Goal: Transaction & Acquisition: Purchase product/service

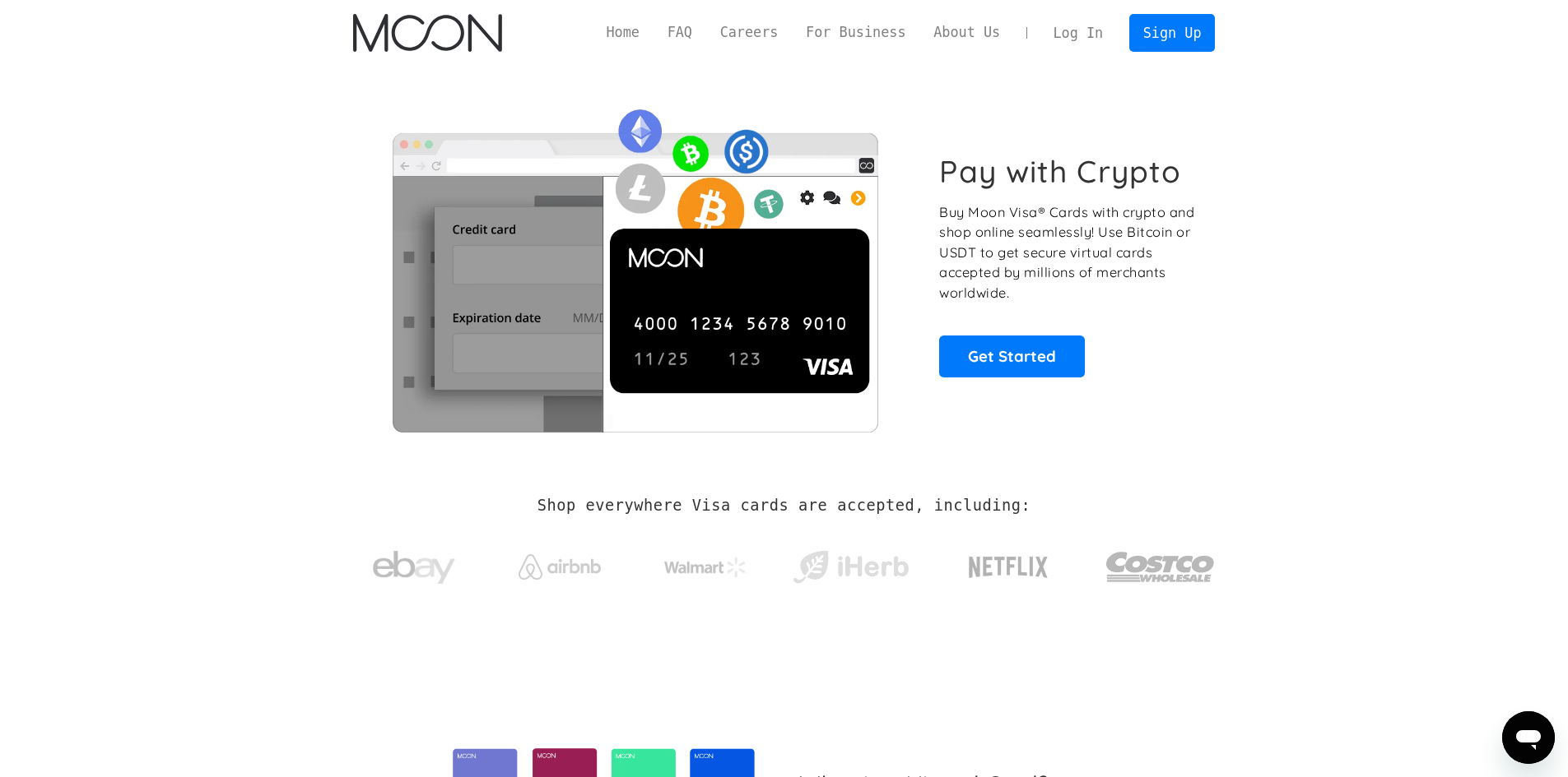
click at [1037, 334] on div "Pay with Crypto Buy Moon Visa® Cards with crypto and shop online seamlessly! Us…" at bounding box center [1068, 265] width 258 height 224
click at [1004, 358] on link "Get Started" at bounding box center [1012, 356] width 145 height 41
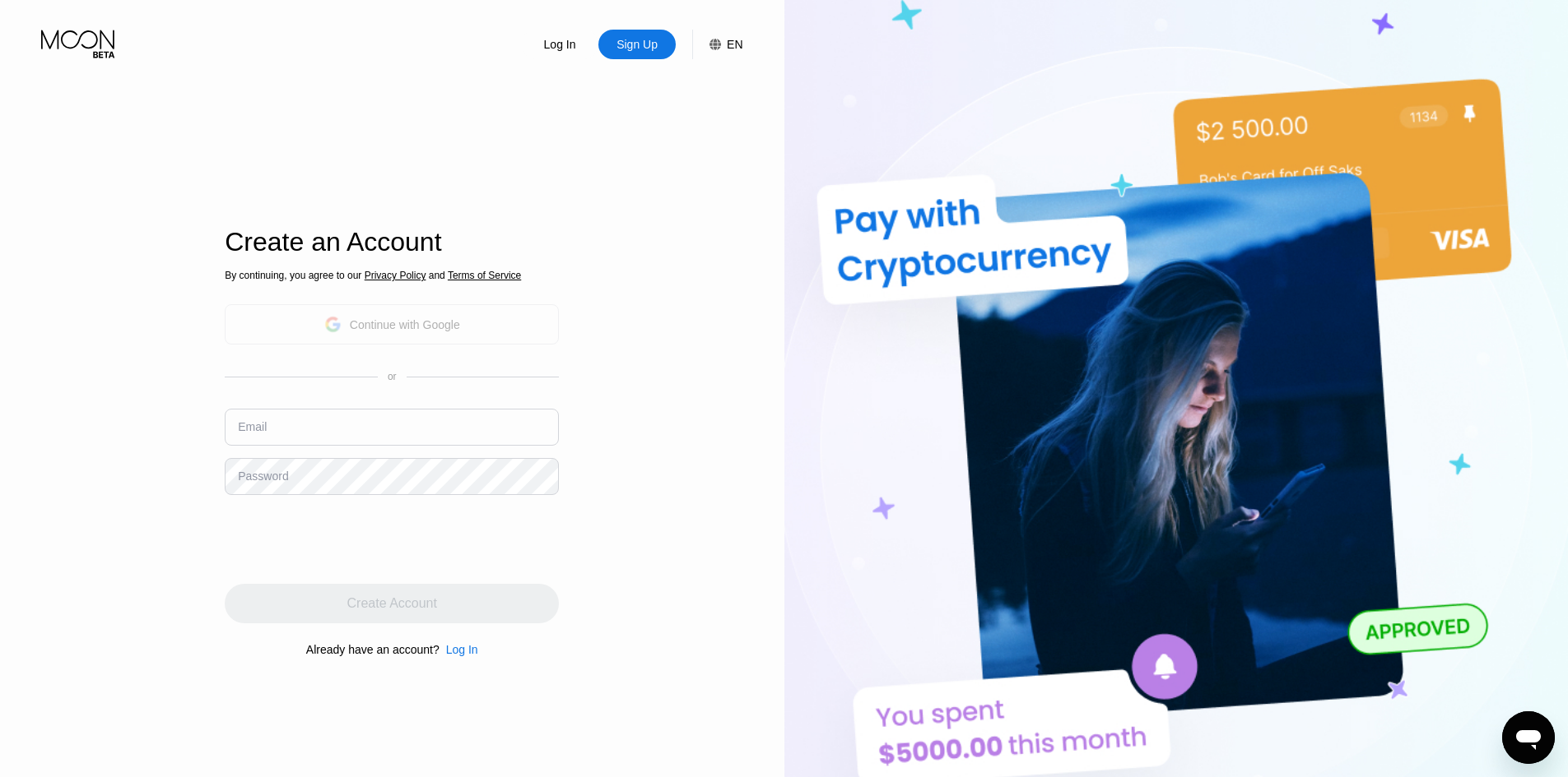
click at [407, 329] on div "Continue with Google" at bounding box center [405, 325] width 110 height 13
click at [393, 326] on div "Continue with Google" at bounding box center [405, 325] width 110 height 13
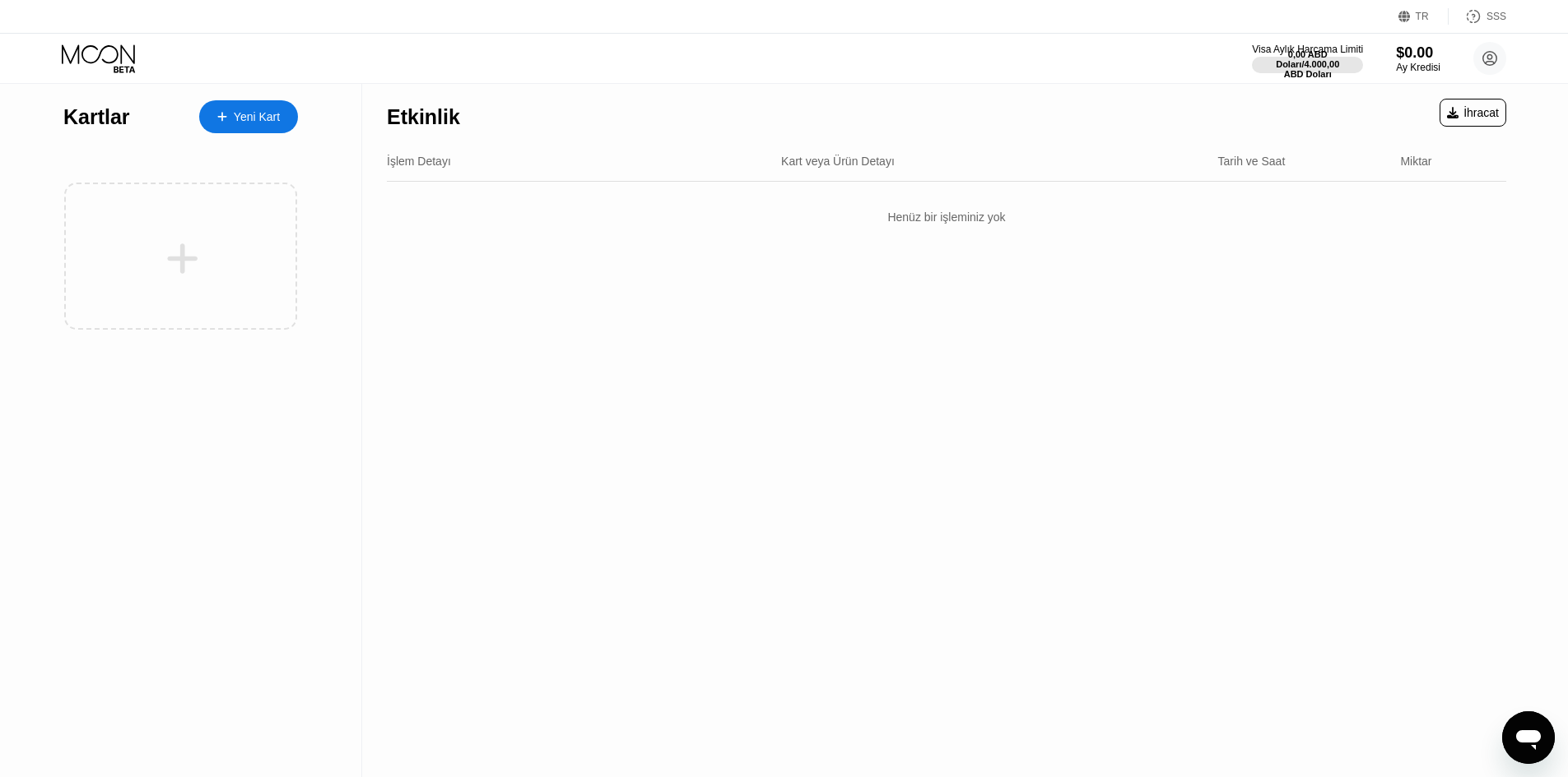
click at [253, 117] on font "Yeni Kart" at bounding box center [256, 117] width 46 height 13
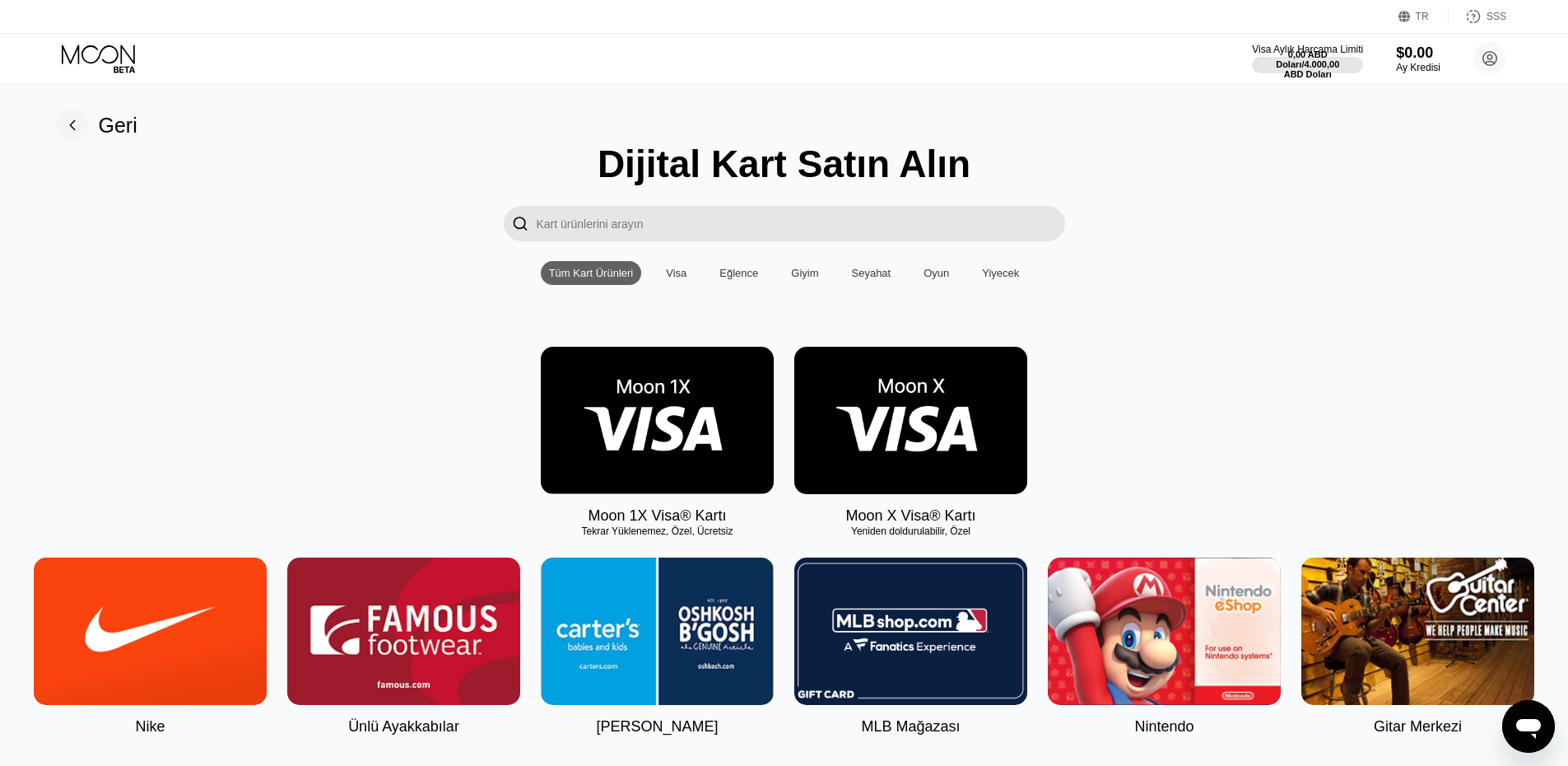
click at [612, 441] on img at bounding box center [657, 420] width 233 height 147
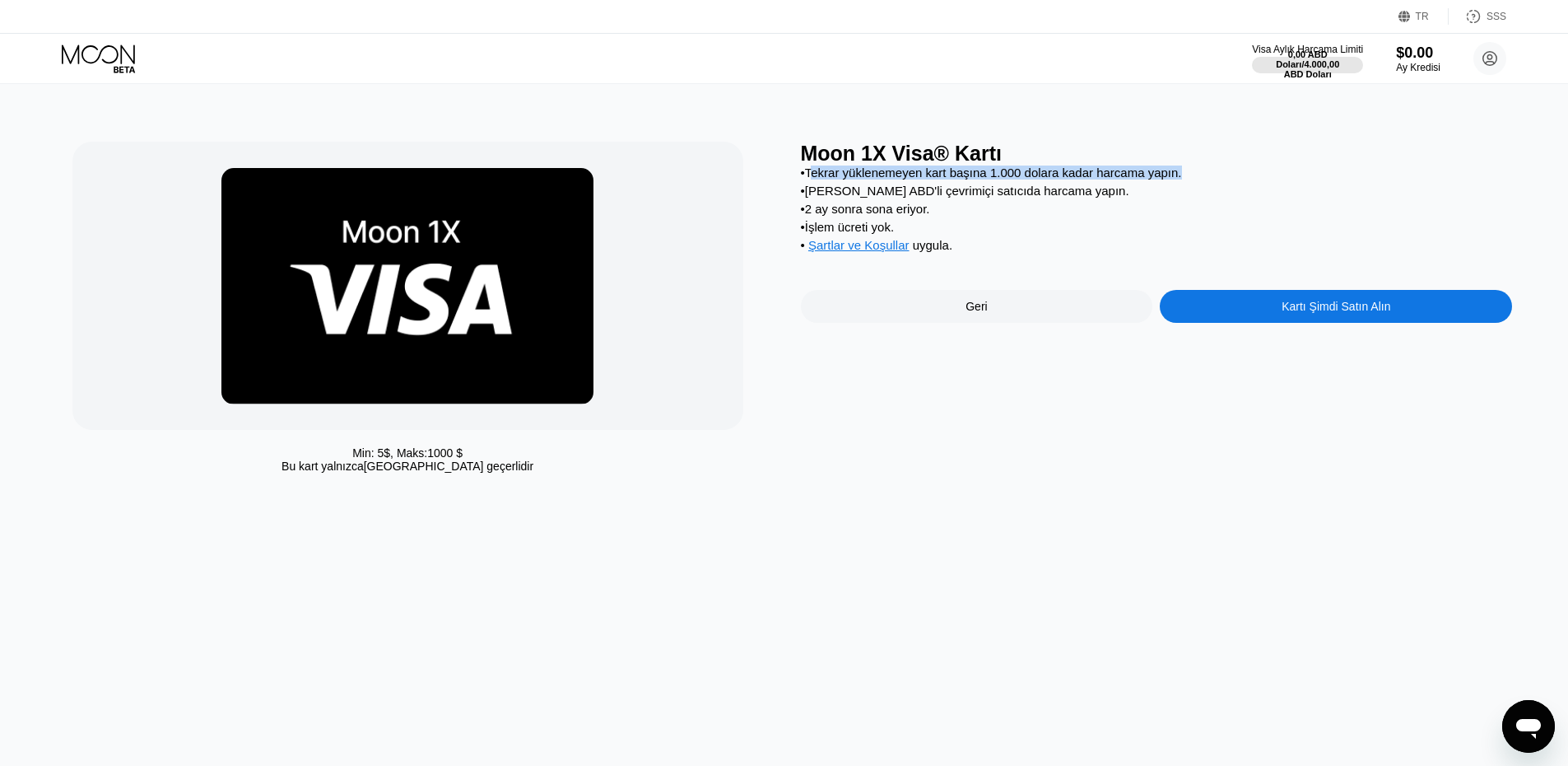
drag, startPoint x: 814, startPoint y: 175, endPoint x: 1191, endPoint y: 175, distance: 377.0
click at [1191, 175] on div "• Tekrar yüklenemeyen kart başına 1.000 dolara kadar harcama yapın." at bounding box center [1156, 172] width 712 height 14
drag, startPoint x: 832, startPoint y: 202, endPoint x: 1146, endPoint y: 201, distance: 314.0
click at [1084, 205] on div "• Tekrar yüklenemeyen kart başına 1.000 dolara kadar harcama yapın. • Milyonlar…" at bounding box center [1156, 212] width 712 height 94
click at [1146, 198] on div "• Milyonlarca ABD'li çevrimiçi satıcıda harcama yapın." at bounding box center [1156, 190] width 712 height 14
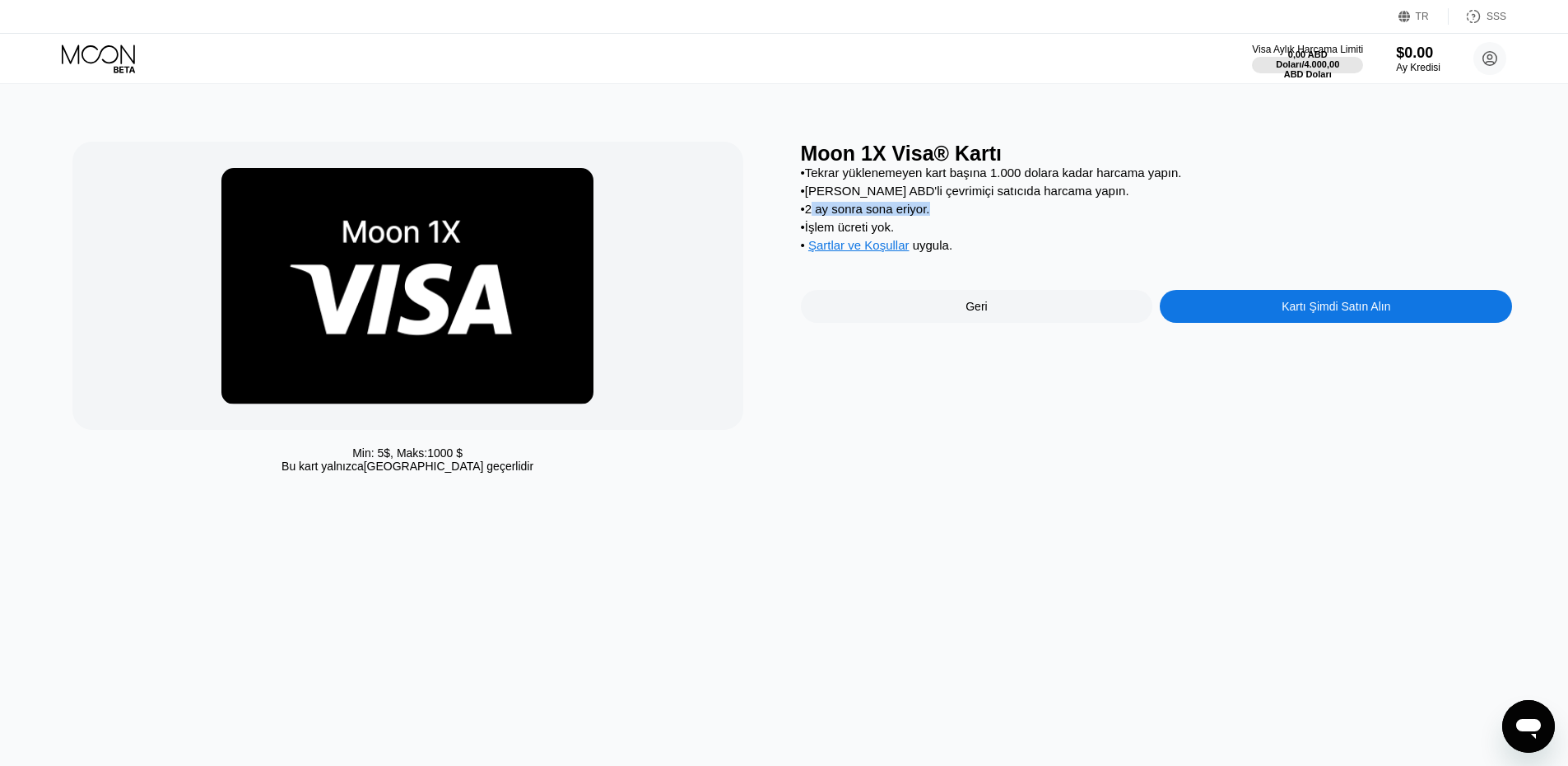
drag, startPoint x: 813, startPoint y: 223, endPoint x: 943, endPoint y: 217, distance: 130.1
click at [942, 216] on div "• 2 ay sonra sona eriyor." at bounding box center [1156, 208] width 712 height 14
click at [974, 216] on div "• 2 ay sonra sona eriyor." at bounding box center [1156, 208] width 712 height 14
drag, startPoint x: 817, startPoint y: 240, endPoint x: 926, endPoint y: 231, distance: 109.4
click at [921, 231] on div "• İşlem ücreti yok." at bounding box center [1156, 226] width 712 height 14
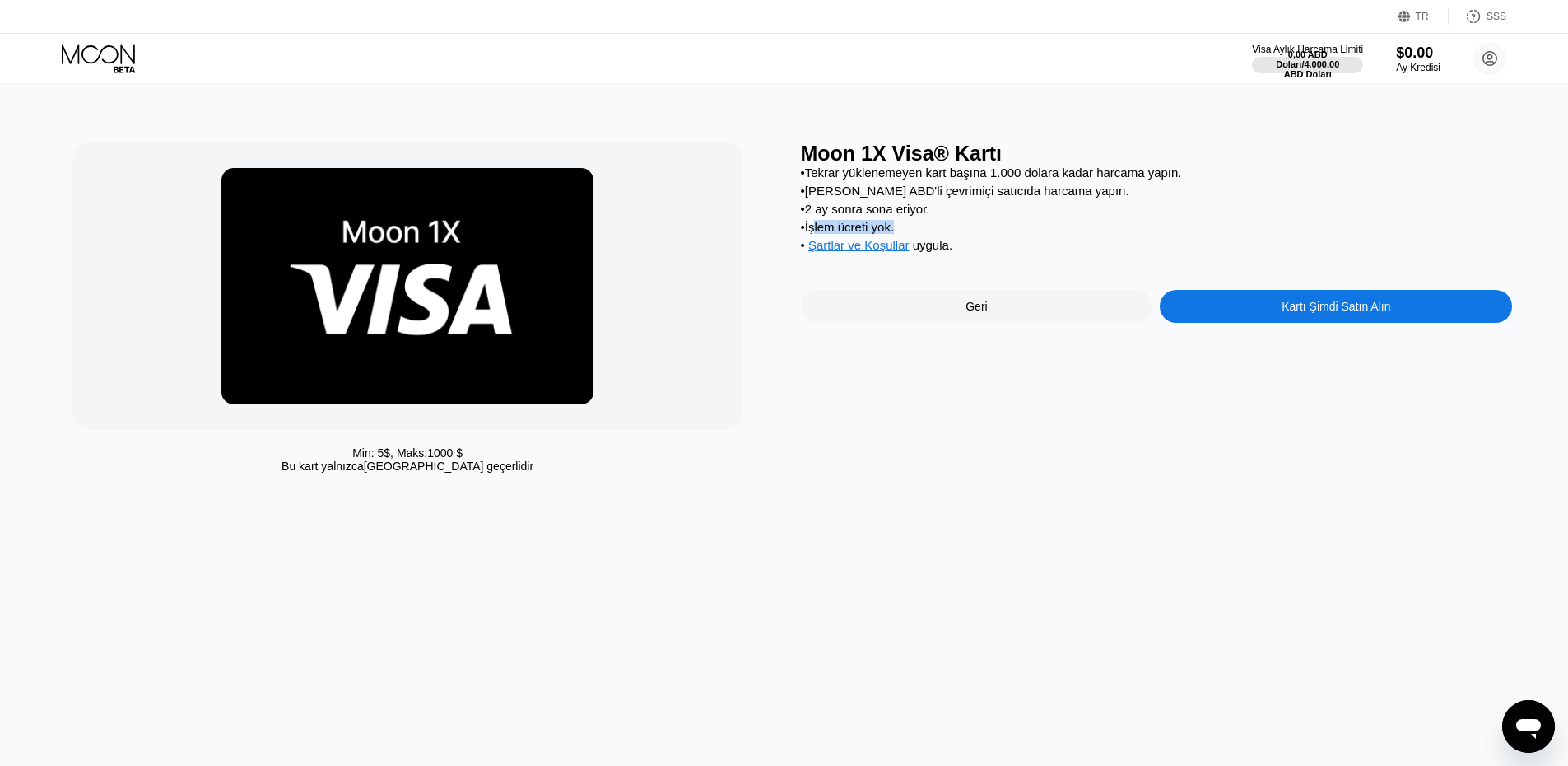
click at [989, 231] on div "• İşlem ücreti yok." at bounding box center [1156, 226] width 712 height 14
click at [1336, 313] on font "Kartı Şimdi Satın Alın" at bounding box center [1336, 307] width 109 height 13
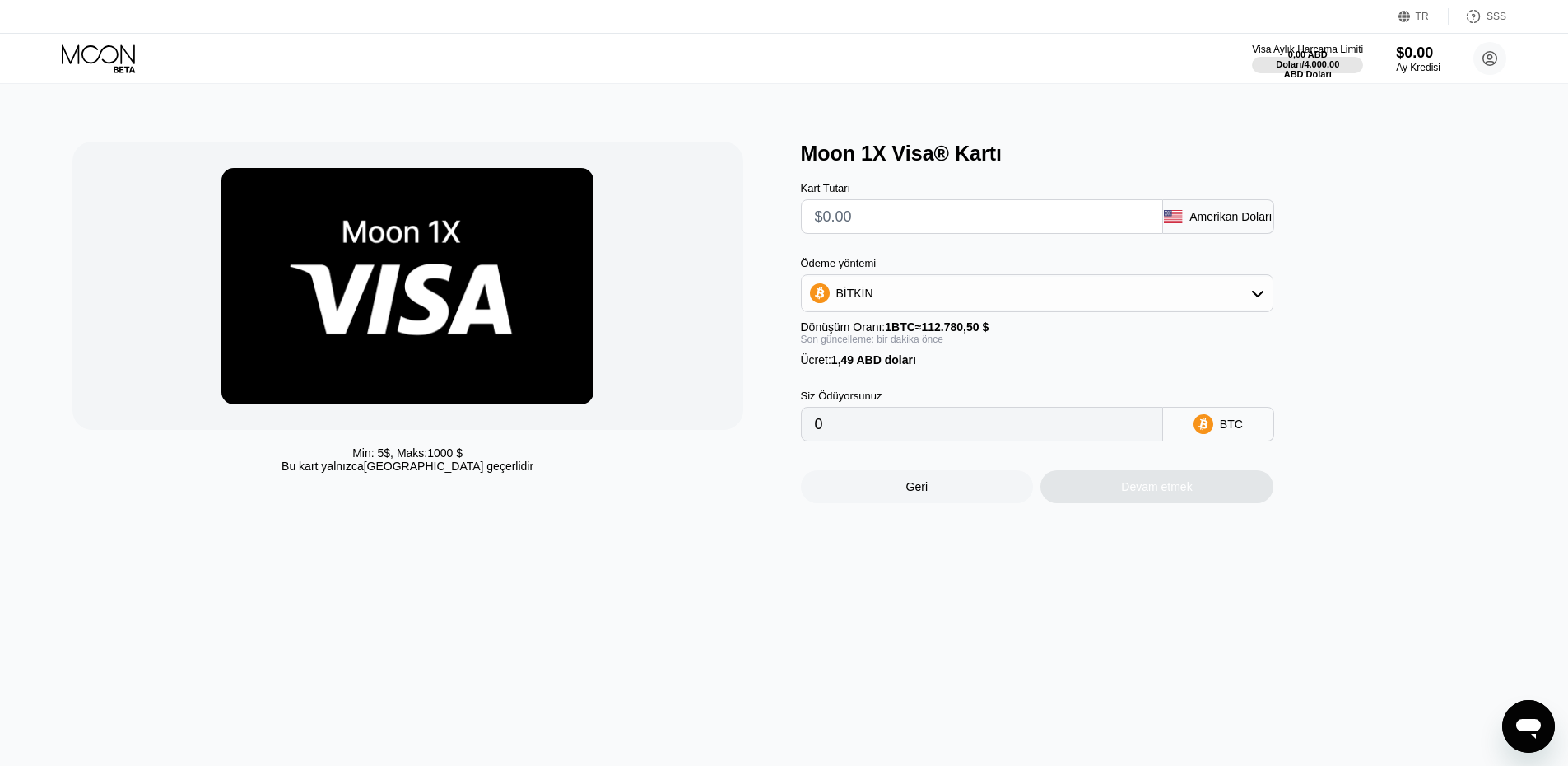
click at [879, 214] on input "text" at bounding box center [982, 216] width 334 height 33
type input "$1"
type input "0.00002208"
type input "$10"
type input "0.00010188"
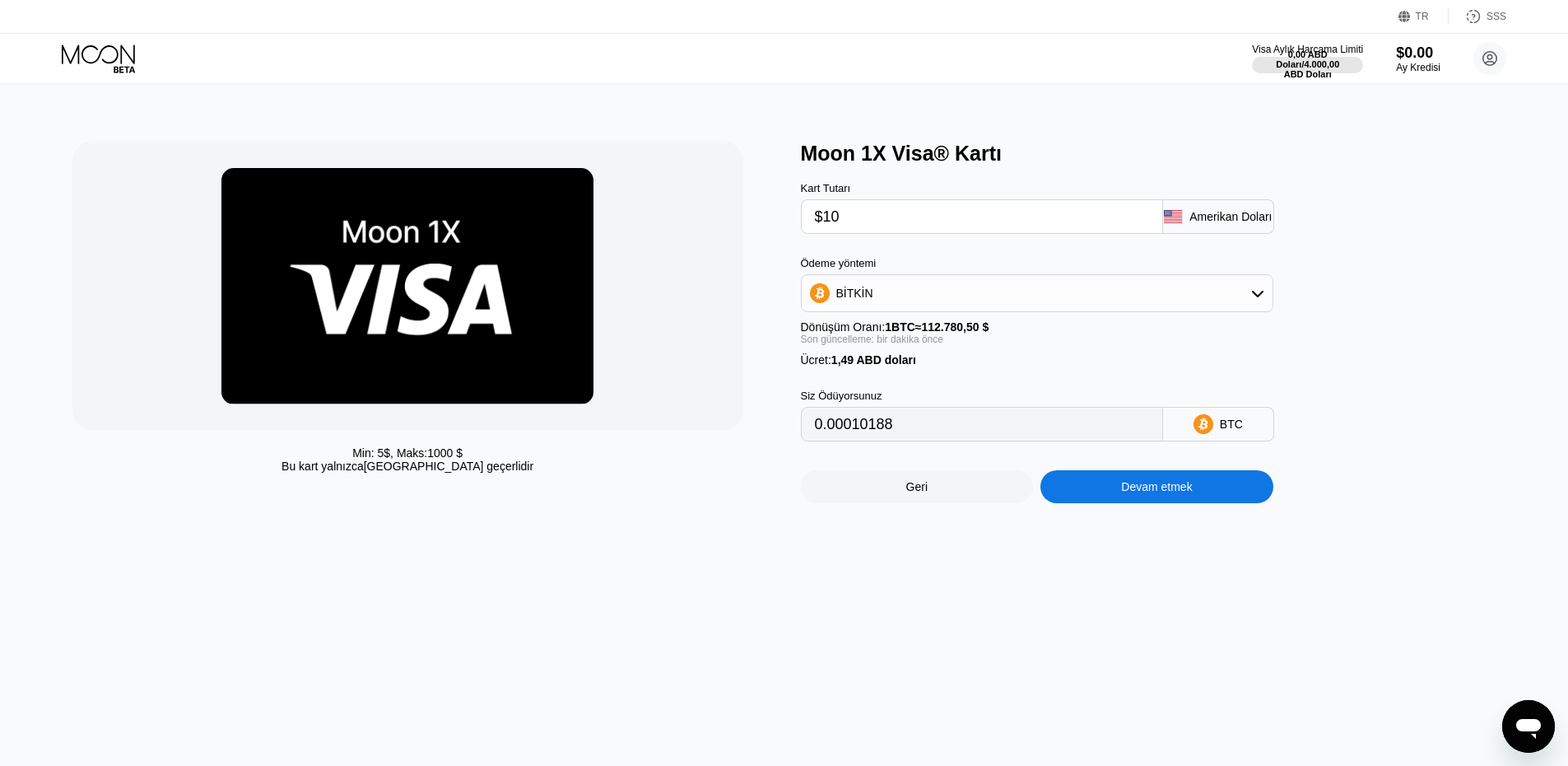
type input "$10"
click at [912, 301] on div "BİTKİN" at bounding box center [1037, 292] width 471 height 33
click at [888, 381] on font "TRON'da USDT" at bounding box center [881, 375] width 83 height 13
type input "11.61"
click at [869, 439] on input "11.61" at bounding box center [982, 424] width 334 height 33
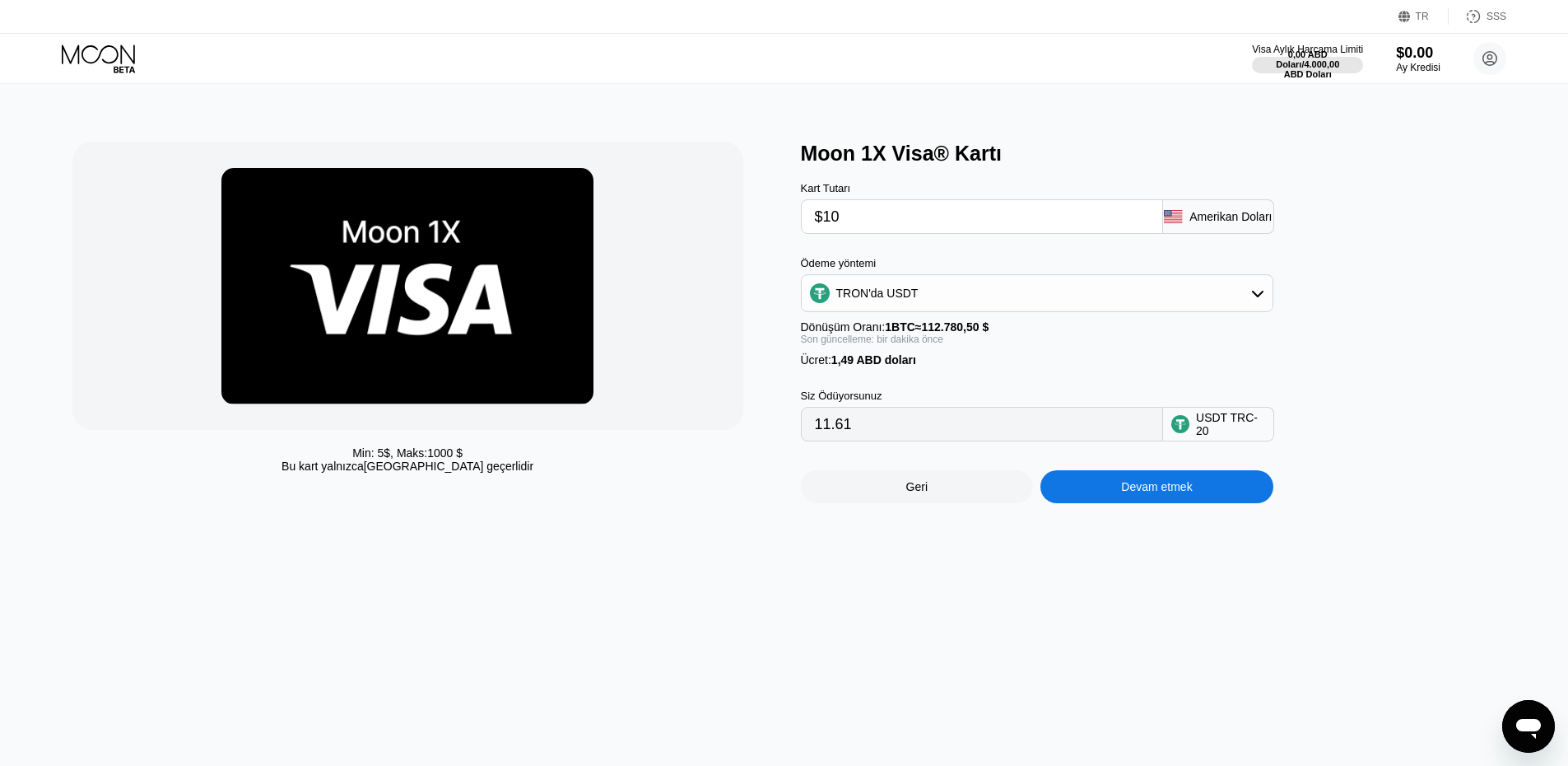
click at [892, 439] on input "11.61" at bounding box center [982, 424] width 334 height 33
click at [1129, 493] on font "Devam etmek" at bounding box center [1156, 487] width 71 height 13
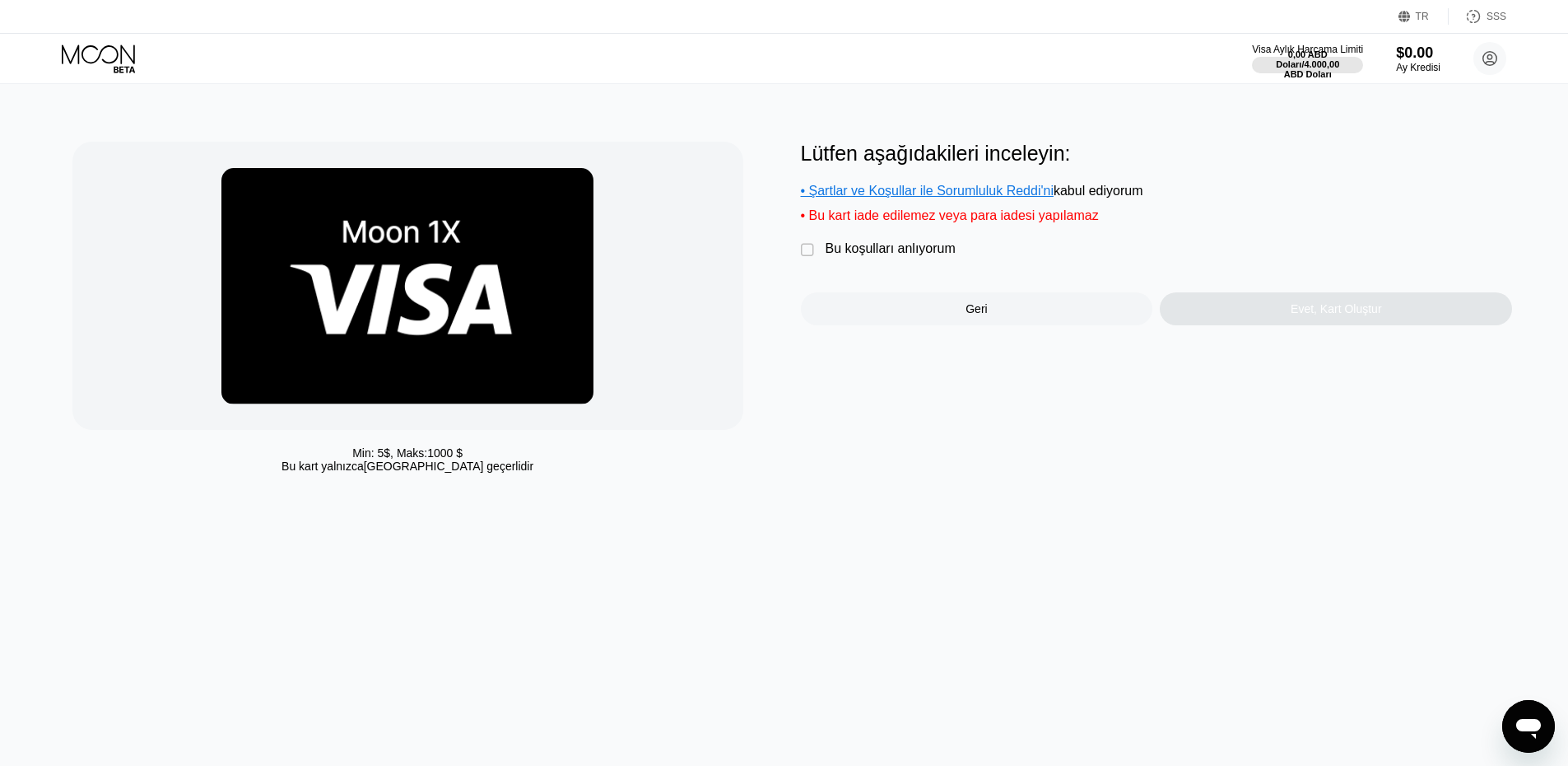
click at [805, 256] on font "" at bounding box center [807, 251] width 13 height 17
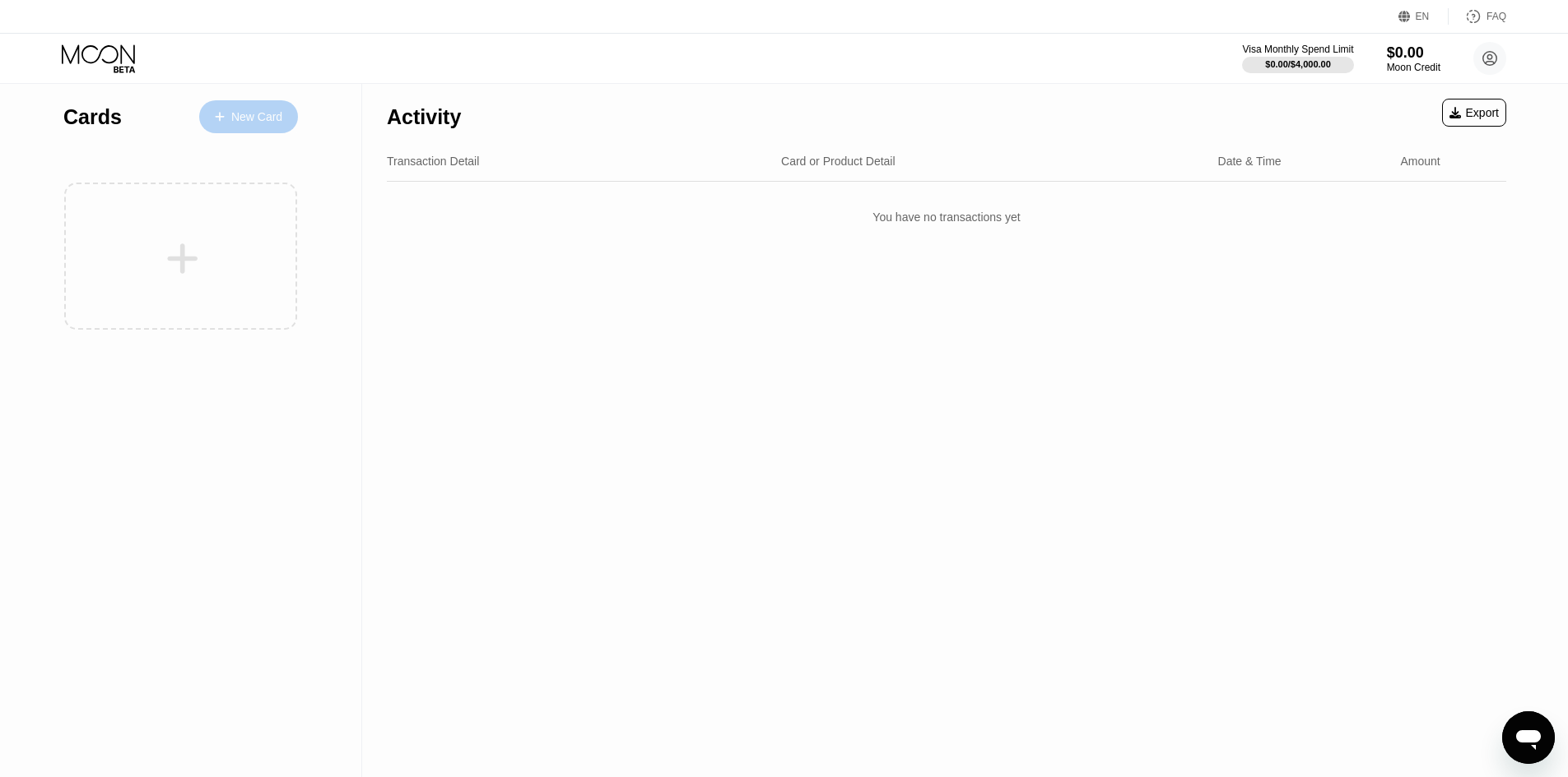
click at [253, 129] on div "New Card" at bounding box center [249, 116] width 99 height 33
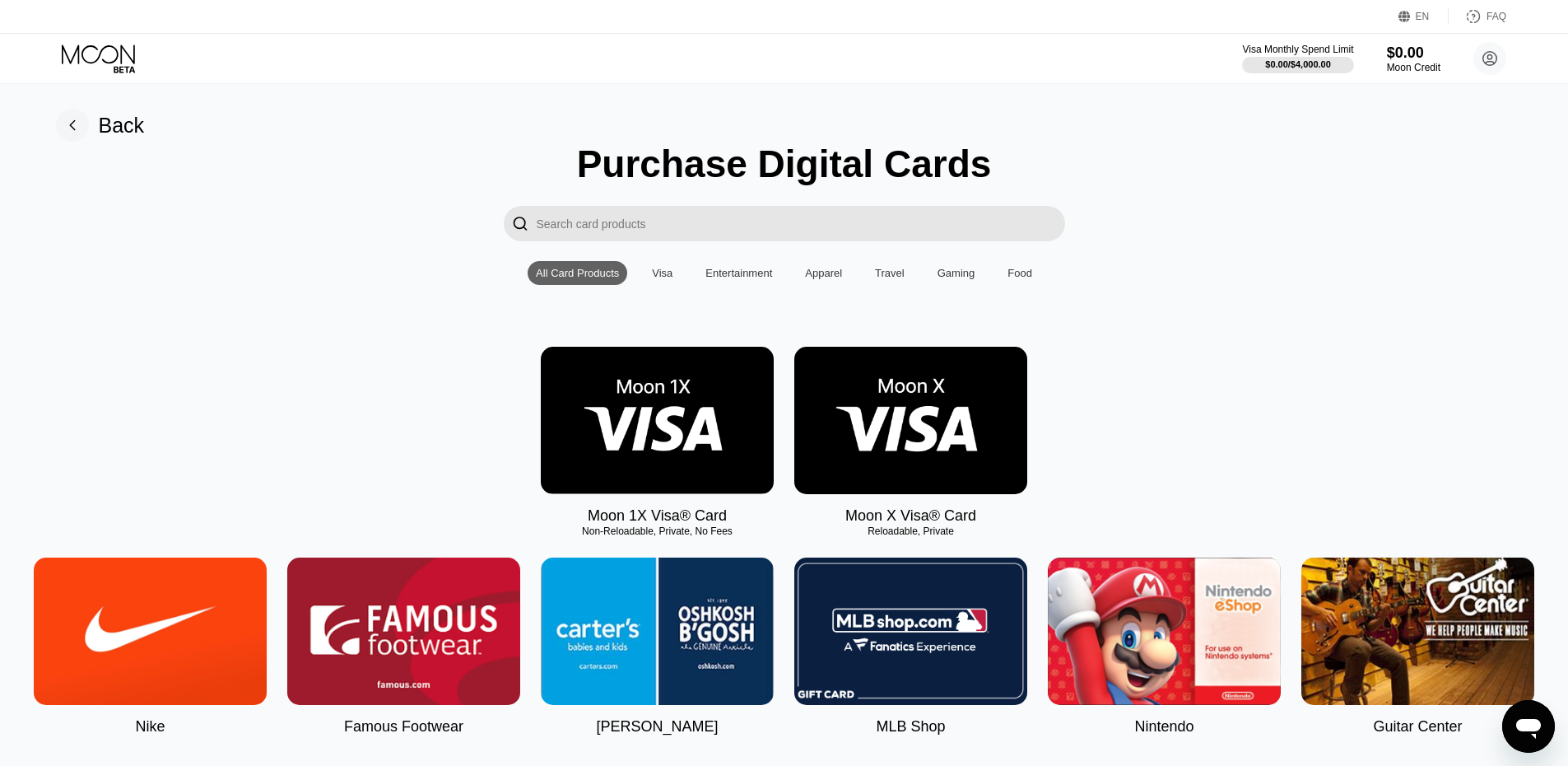
click at [629, 232] on input "Search card products" at bounding box center [801, 223] width 529 height 35
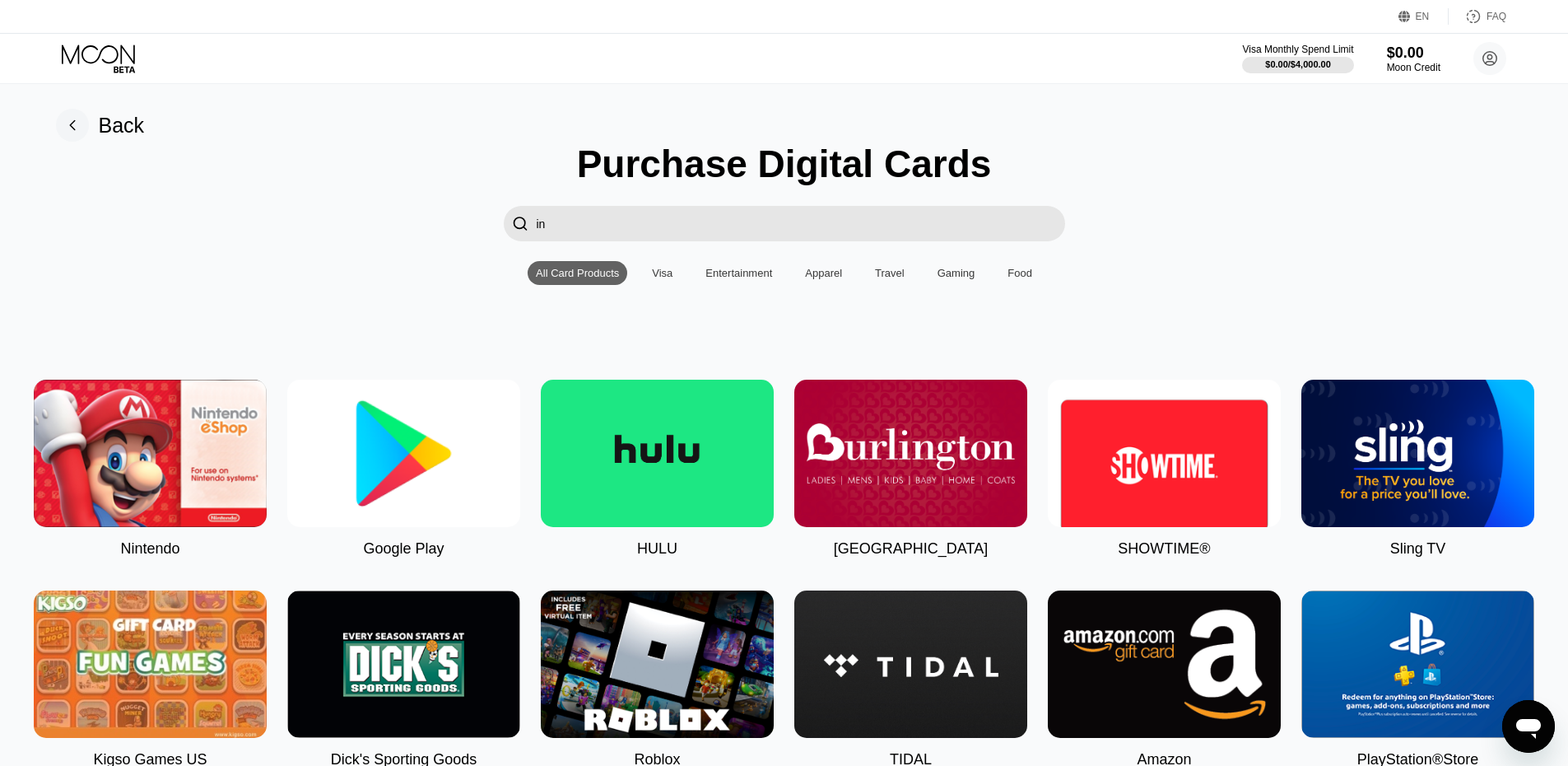
type input "i"
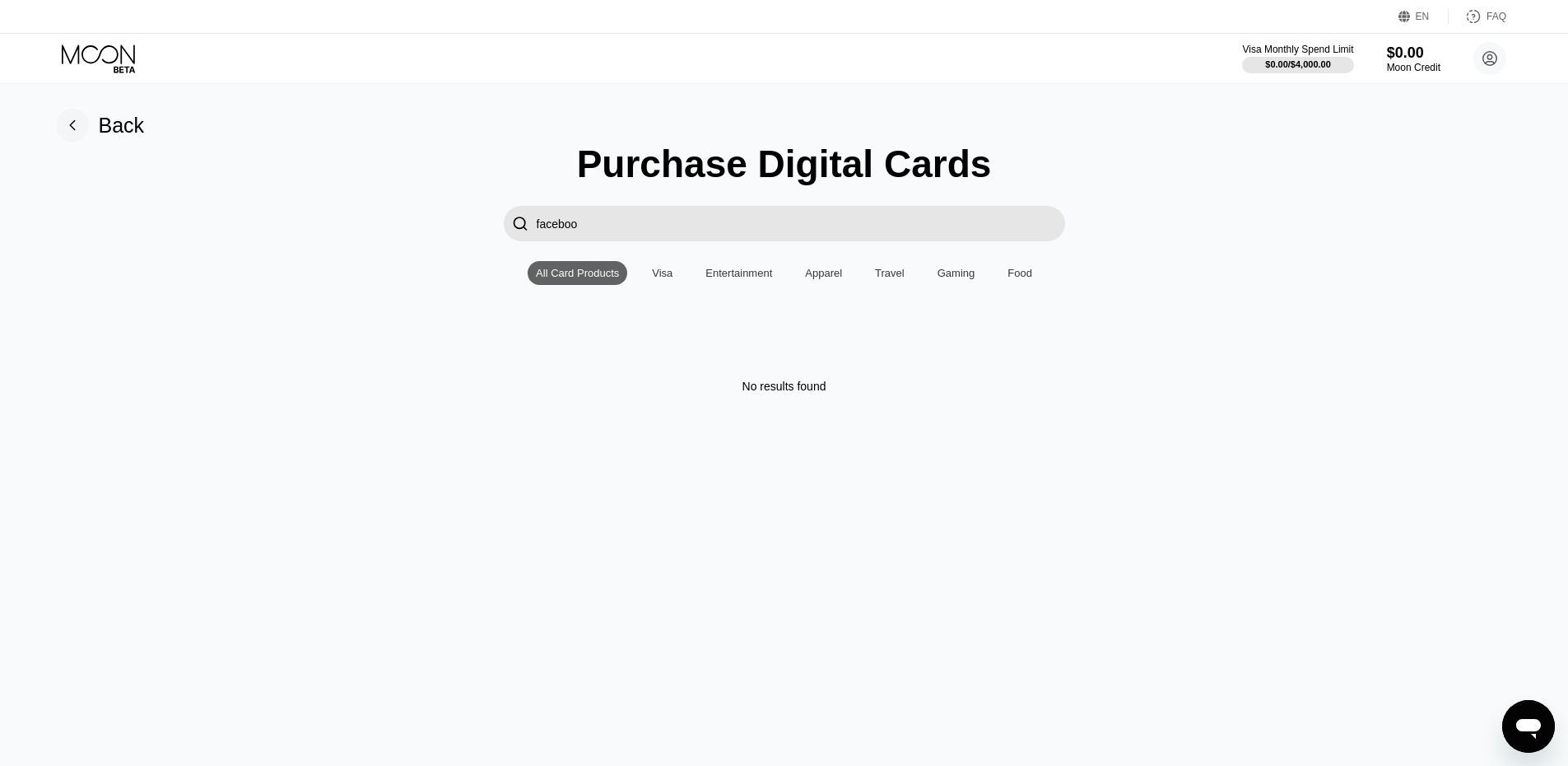
type input "facebook"
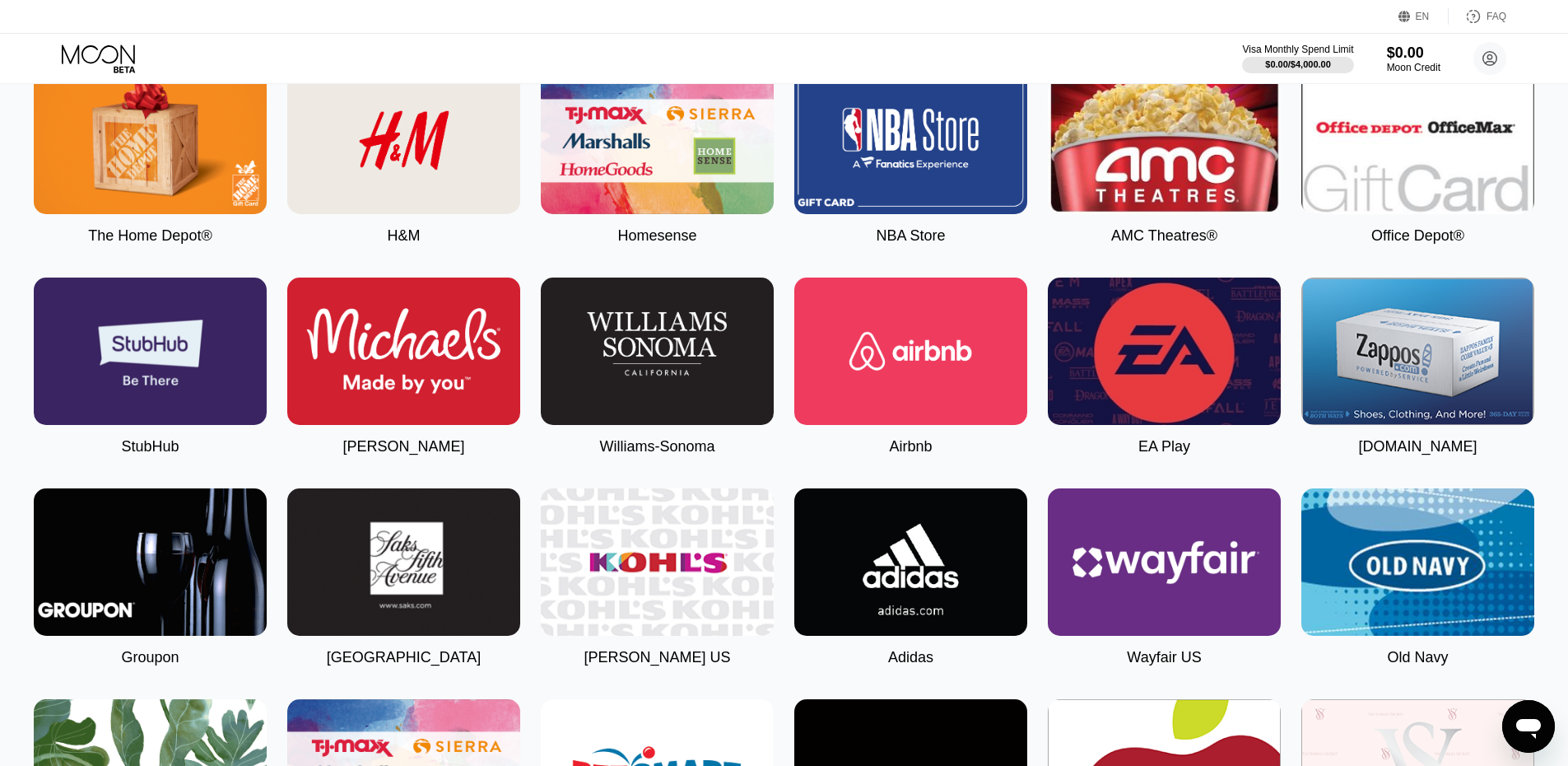
scroll to position [2717, 0]
